Goal: Check status: Check status

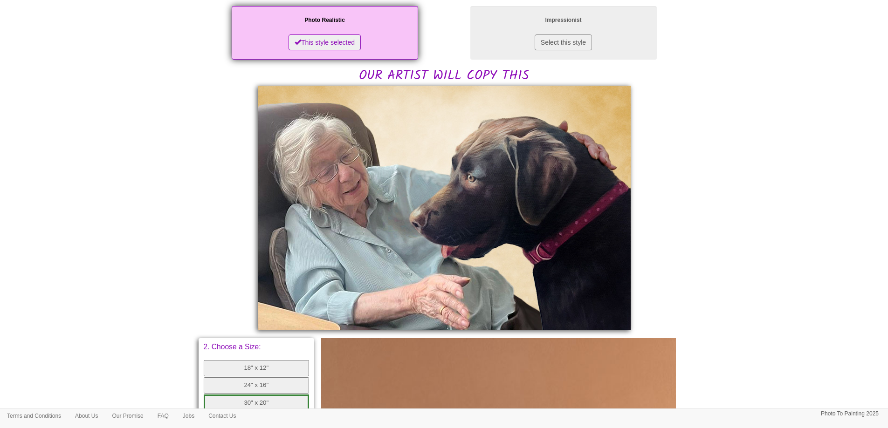
scroll to position [186, 0]
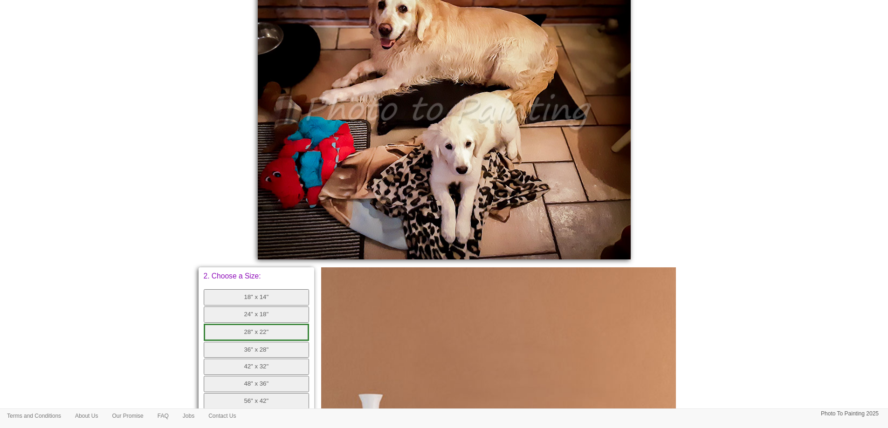
scroll to position [186, 0]
